Goal: Understand process/instructions

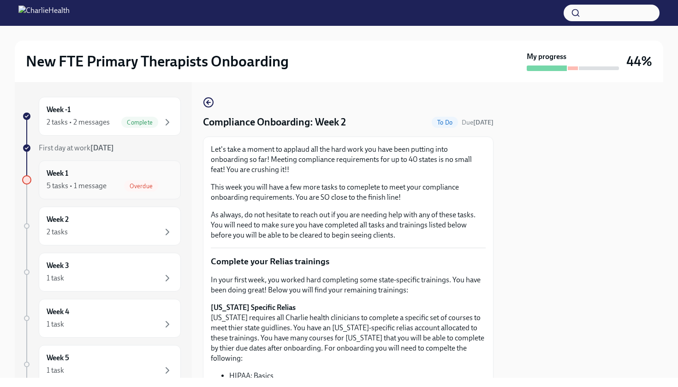
click at [137, 181] on div "Overdue" at bounding box center [141, 185] width 34 height 11
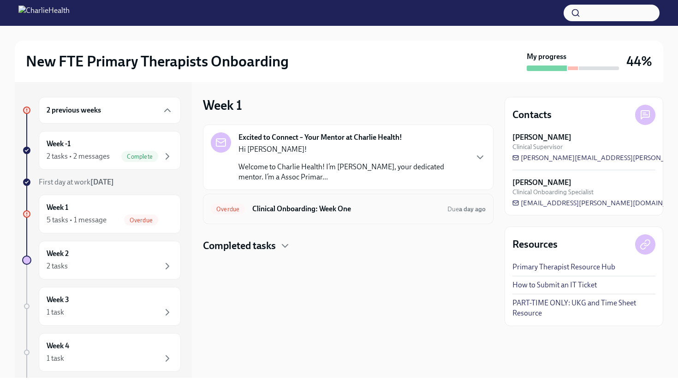
click at [341, 210] on h6 "Clinical Onboarding: Week One" at bounding box center [346, 209] width 188 height 10
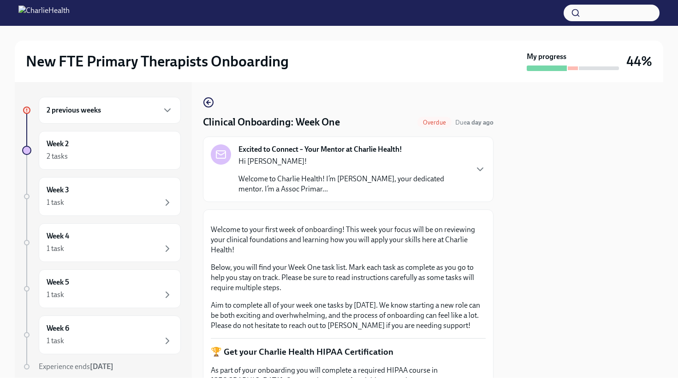
click at [570, 274] on div at bounding box center [584, 230] width 159 height 296
click at [647, 267] on div at bounding box center [584, 230] width 159 height 296
click at [462, 255] on p "Welcome to your first week of onboarding! This week your focus will be on revie…" at bounding box center [348, 240] width 275 height 30
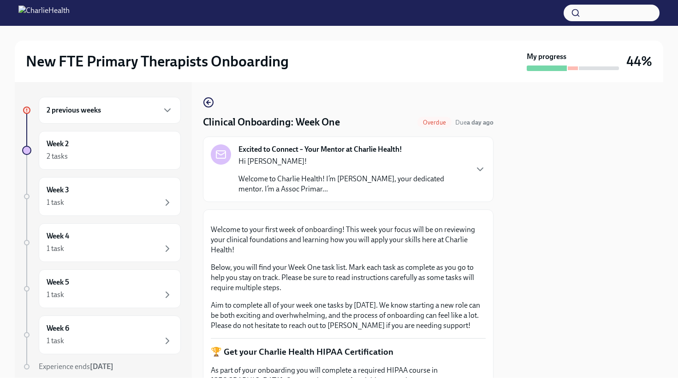
click at [463, 293] on p "Below, you will find your Week One task list. Mark each task as complete as you…" at bounding box center [348, 277] width 275 height 30
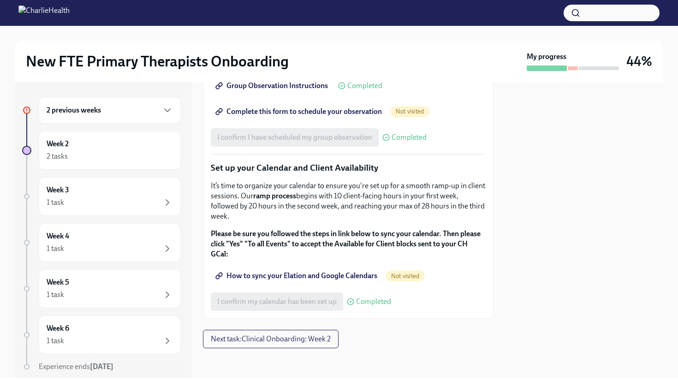
scroll to position [1501, 0]
click at [264, 334] on span "Next task : Clinical Onboarding: Week 2" at bounding box center [271, 338] width 120 height 9
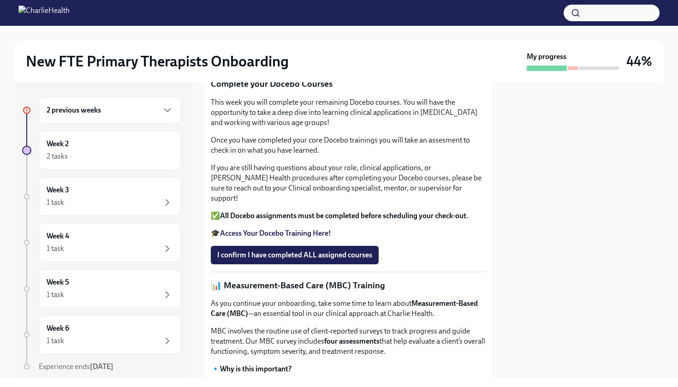
scroll to position [197, 0]
